Goal: Find contact information: Find contact information

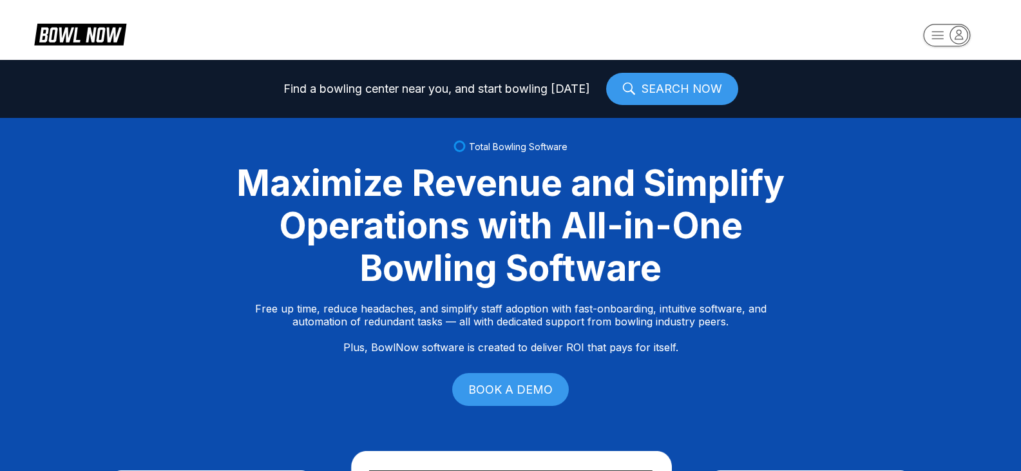
click at [938, 33] on rect "button" at bounding box center [947, 35] width 47 height 23
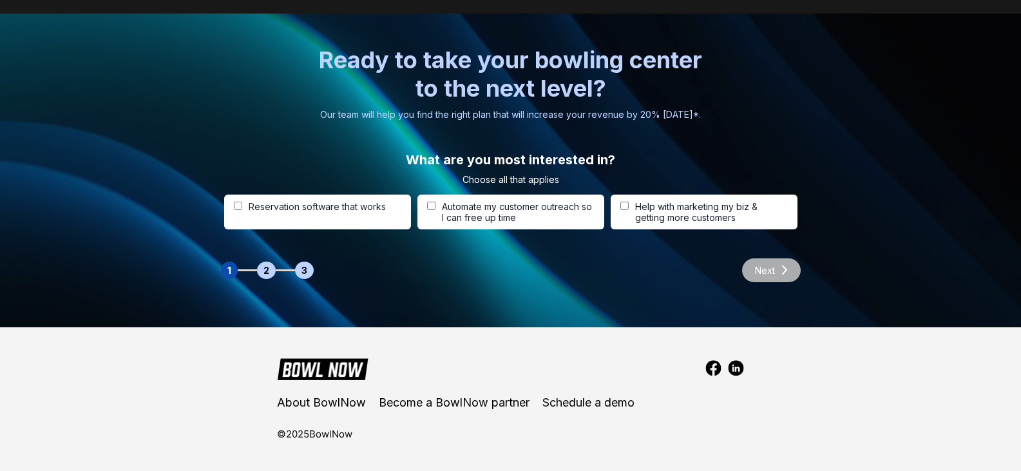
scroll to position [4067, 0]
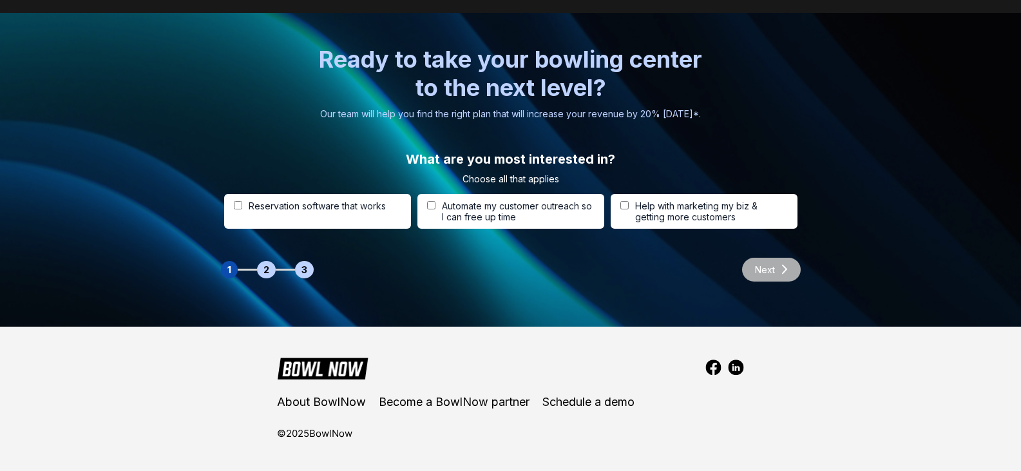
click at [775, 274] on div "Next" at bounding box center [766, 270] width 72 height 24
click at [768, 271] on div "Next" at bounding box center [766, 270] width 72 height 24
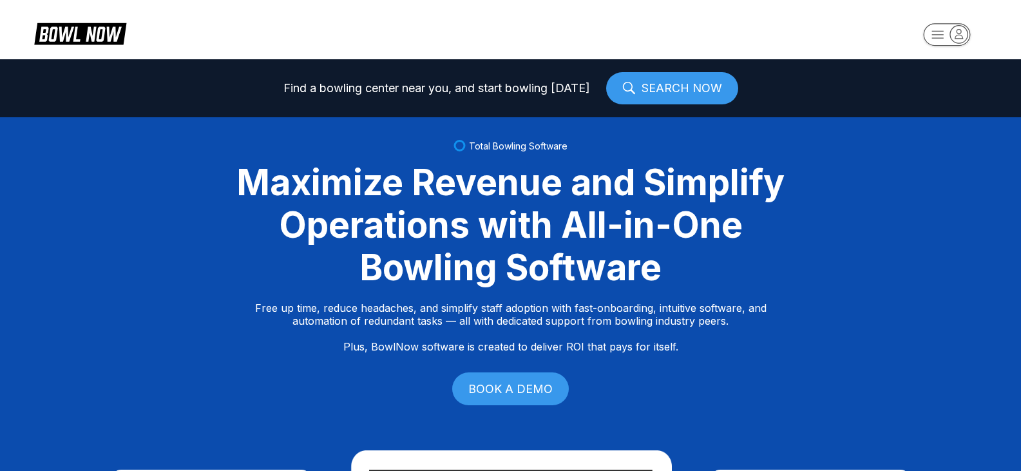
scroll to position [0, 0]
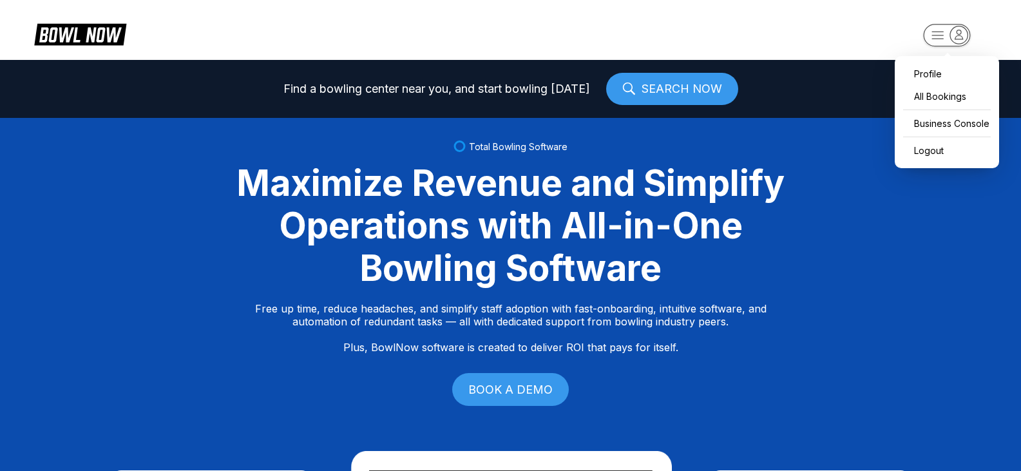
click at [943, 34] on rect "button" at bounding box center [947, 35] width 47 height 23
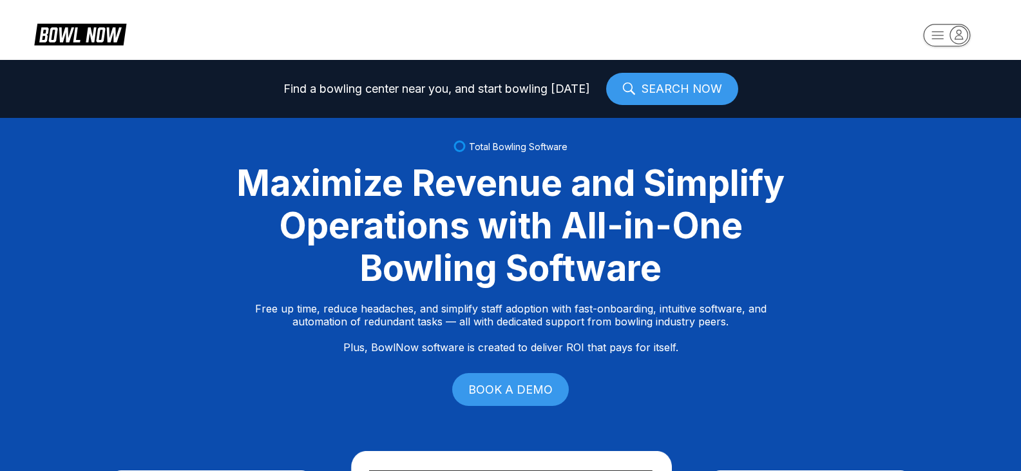
click at [657, 93] on link "SEARCH NOW" at bounding box center [672, 89] width 132 height 32
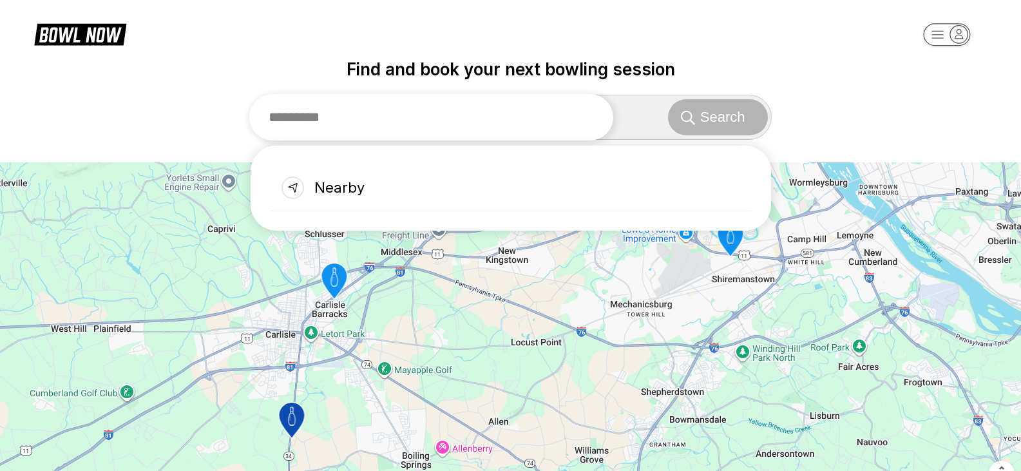
click at [366, 114] on input "text" at bounding box center [431, 117] width 365 height 46
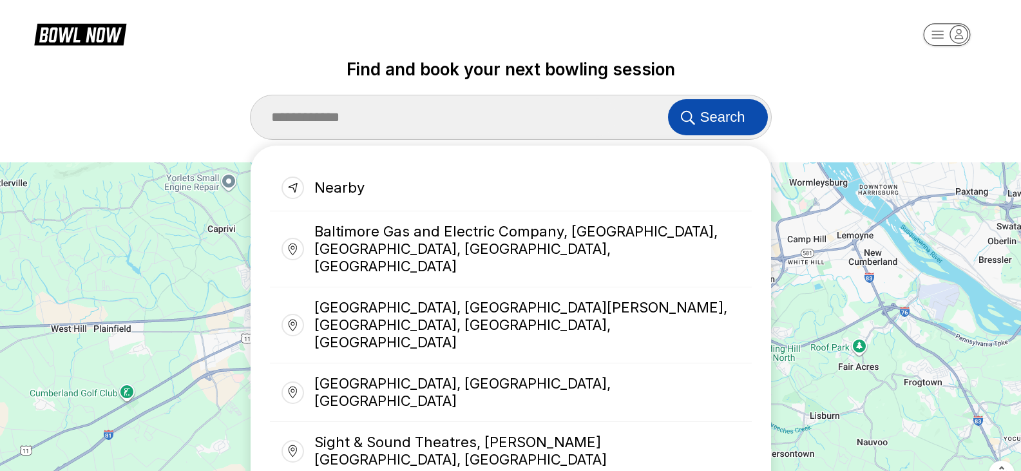
click at [759, 118] on button "Search" at bounding box center [718, 117] width 100 height 36
type input "**********"
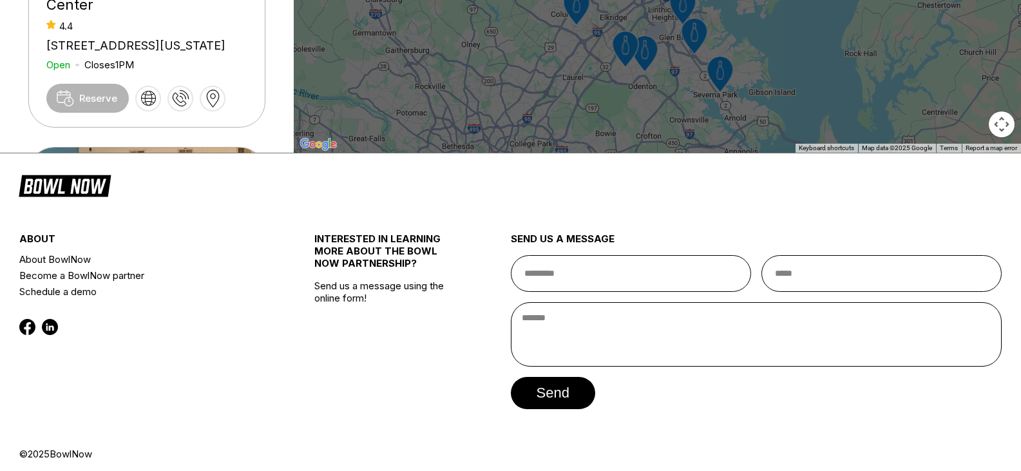
scroll to position [358, 0]
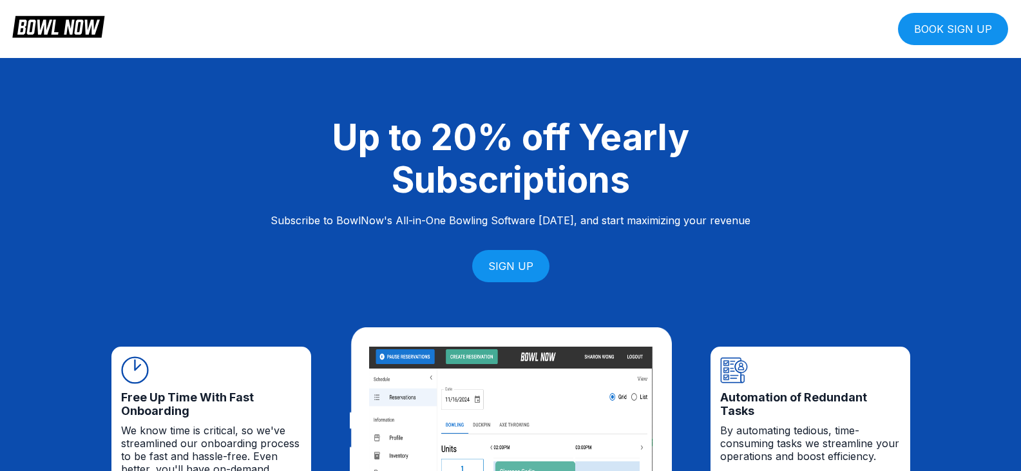
click at [982, 34] on link "BOOK SIGN UP" at bounding box center [953, 29] width 110 height 32
click at [520, 276] on link "SIGN UP" at bounding box center [510, 266] width 77 height 32
click at [26, 21] on icon at bounding box center [22, 26] width 10 height 15
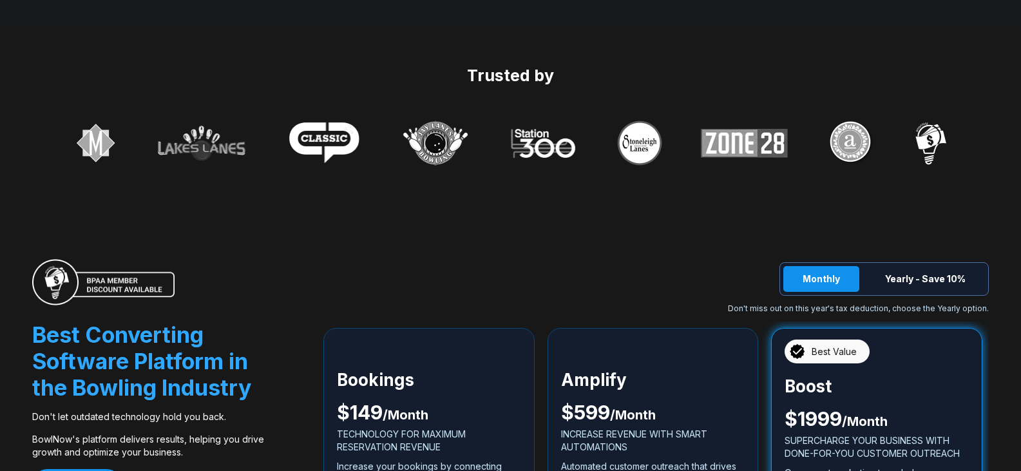
scroll to position [2256, 0]
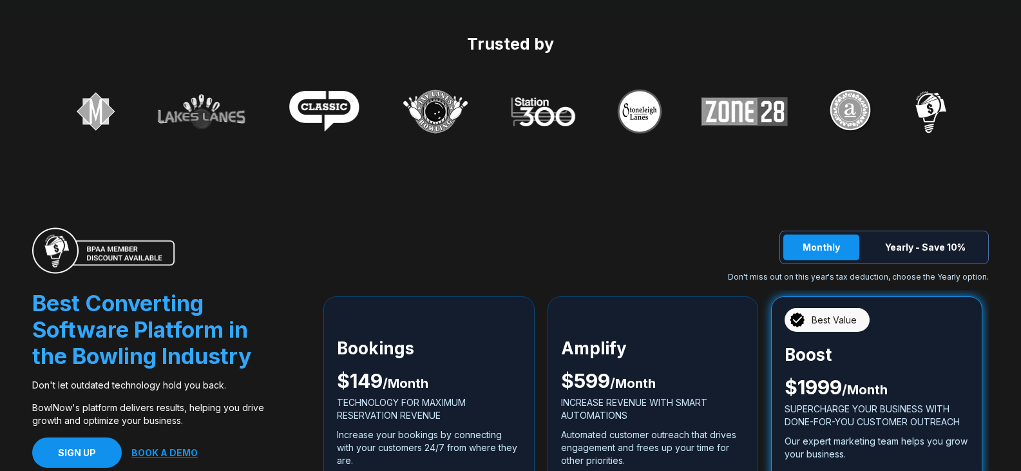
click at [113, 254] on img at bounding box center [103, 250] width 142 height 46
click at [63, 248] on img at bounding box center [103, 250] width 142 height 46
click at [63, 253] on img at bounding box center [103, 250] width 142 height 46
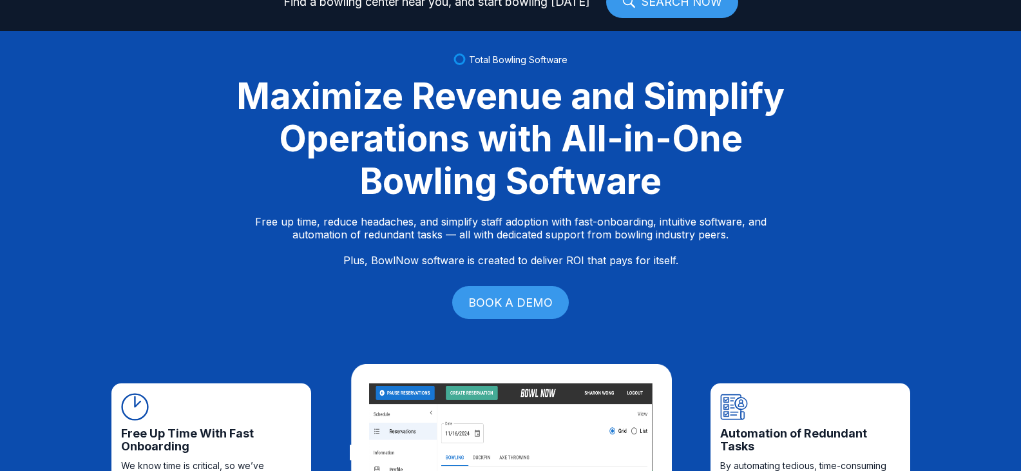
scroll to position [0, 0]
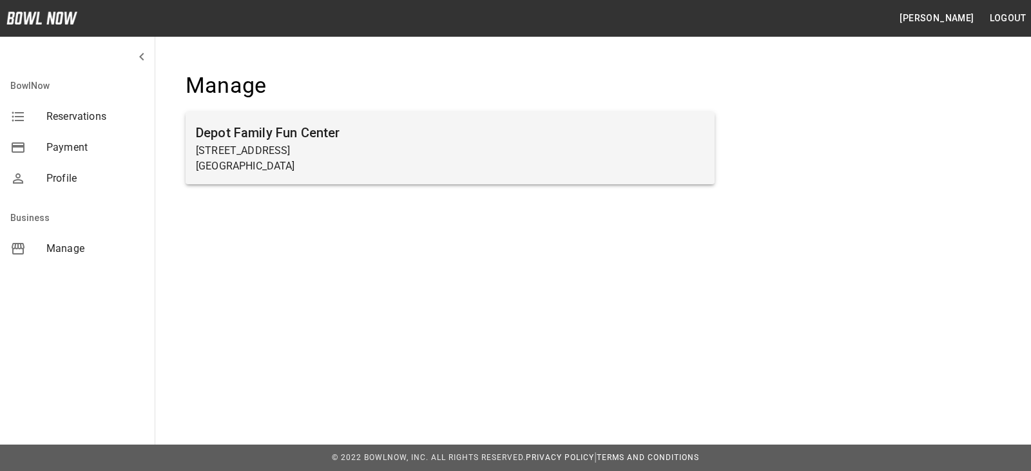
click at [258, 131] on h6 "Depot Family Fun Center" at bounding box center [450, 132] width 508 height 21
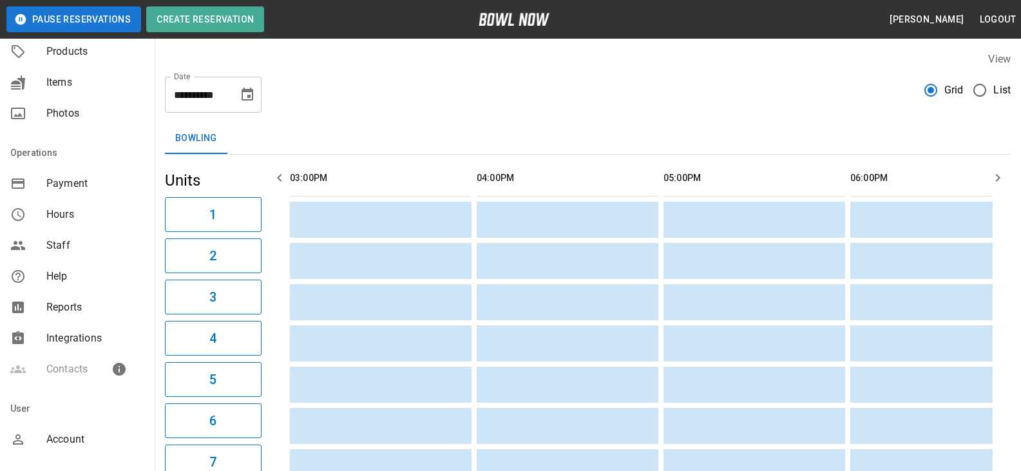
scroll to position [160, 0]
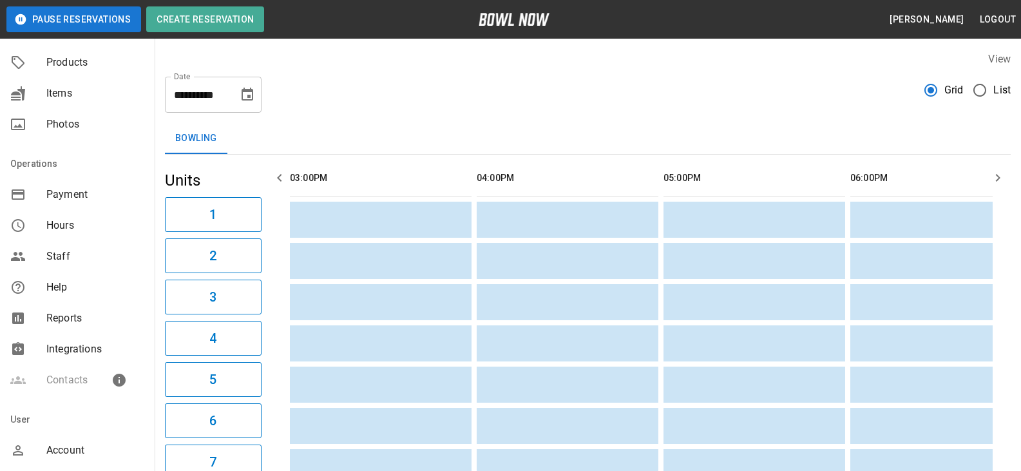
click at [113, 381] on icon "mailbox folders" at bounding box center [118, 380] width 15 height 15
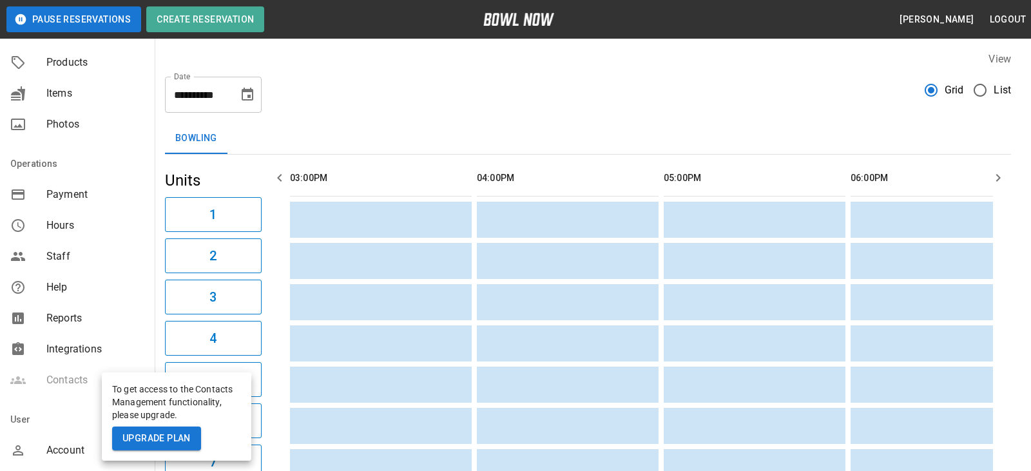
click at [102, 405] on div "To get access to the Contacts Management functionality, please upgrade. Upgrade…" at bounding box center [177, 417] width 150 height 88
click at [92, 405] on div at bounding box center [515, 235] width 1031 height 471
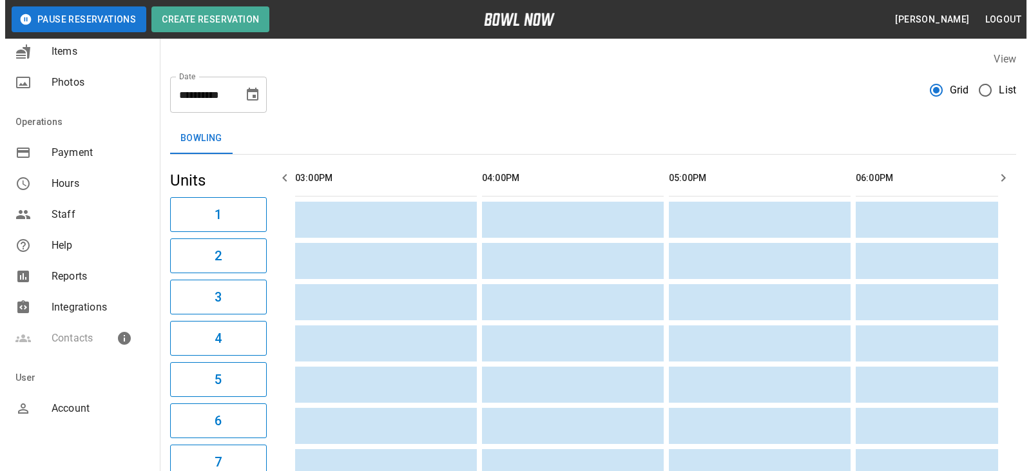
scroll to position [225, 0]
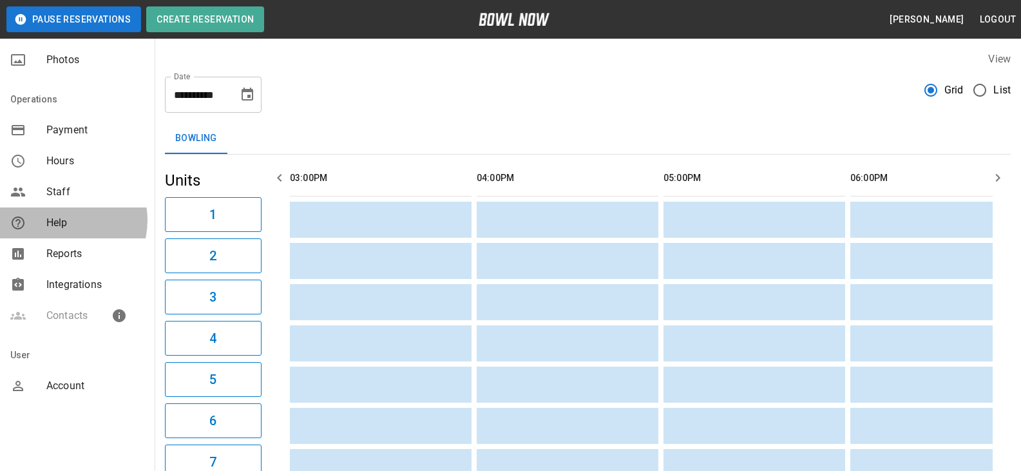
click at [60, 220] on span "Help" at bounding box center [95, 222] width 98 height 15
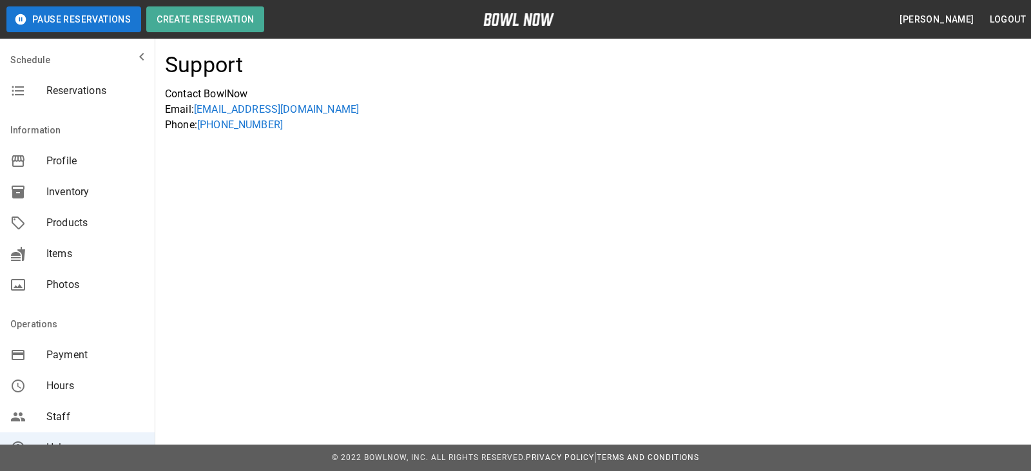
click at [224, 109] on link "support@bowlnow.com" at bounding box center [276, 109] width 165 height 12
click at [226, 108] on link "support@bowlnow.com" at bounding box center [276, 109] width 165 height 12
click at [262, 111] on link "support@bowlnow.com" at bounding box center [276, 109] width 165 height 12
click at [300, 113] on link "support@bowlnow.com" at bounding box center [276, 109] width 165 height 12
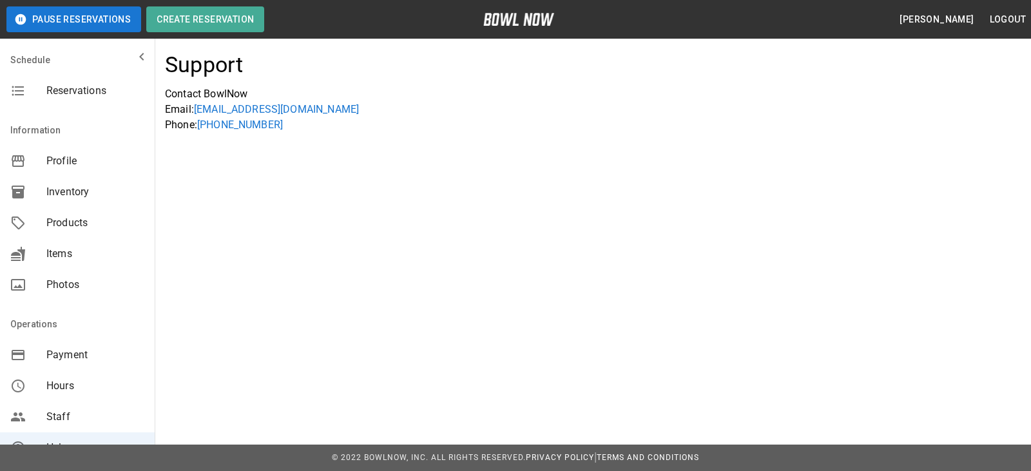
click at [300, 113] on link "support@bowlnow.com" at bounding box center [276, 109] width 165 height 12
click at [237, 110] on link "support@bowlnow.com" at bounding box center [276, 109] width 165 height 12
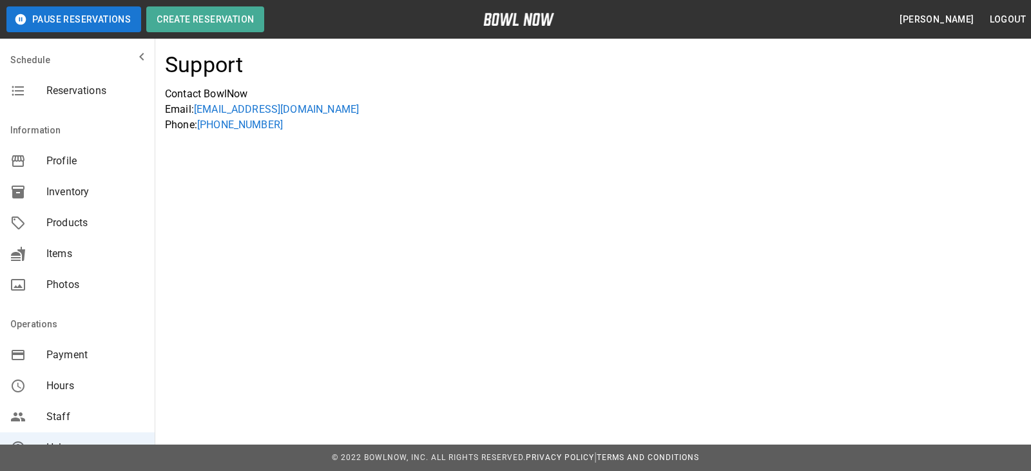
click at [237, 110] on link "support@bowlnow.com" at bounding box center [276, 109] width 165 height 12
